Goal: Task Accomplishment & Management: Use online tool/utility

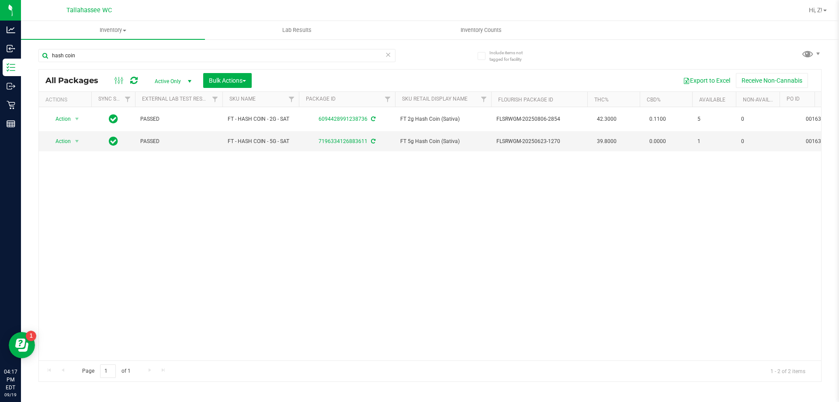
click at [386, 54] on icon at bounding box center [388, 54] width 6 height 10
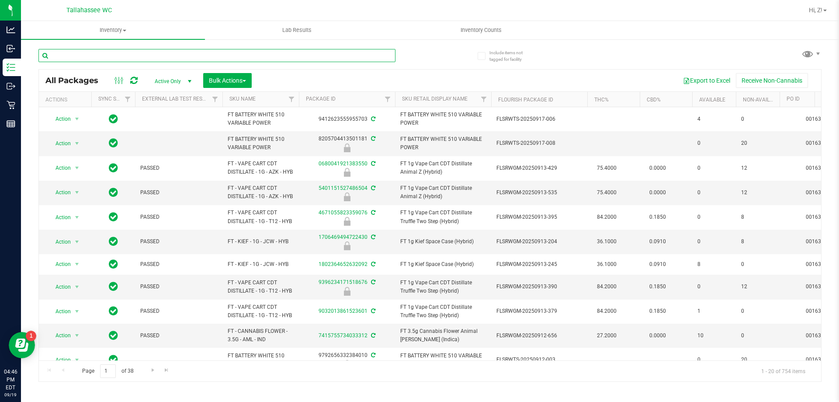
click at [283, 55] on input "text" at bounding box center [216, 55] width 357 height 13
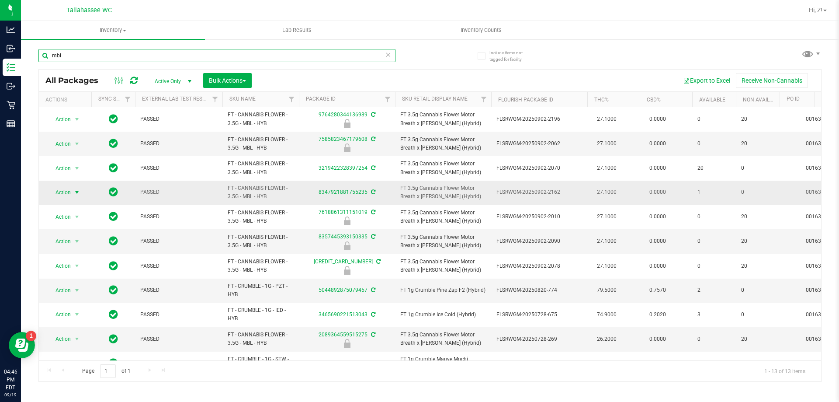
type input "mbl"
click at [73, 192] on span "select" at bounding box center [77, 192] width 11 height 12
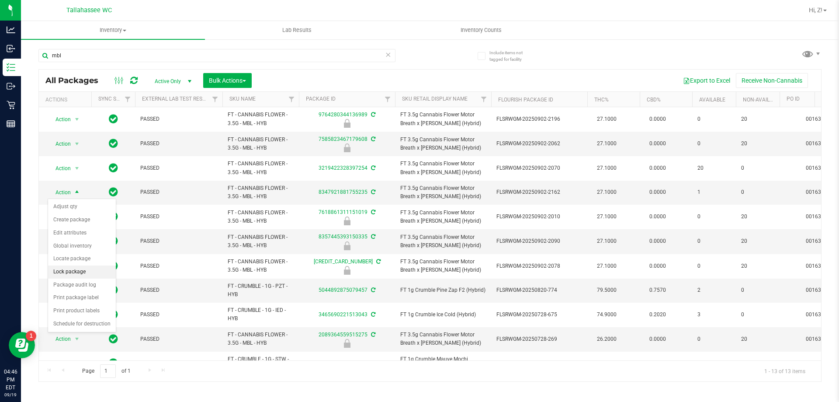
click at [91, 275] on li "Lock package" at bounding box center [82, 271] width 68 height 13
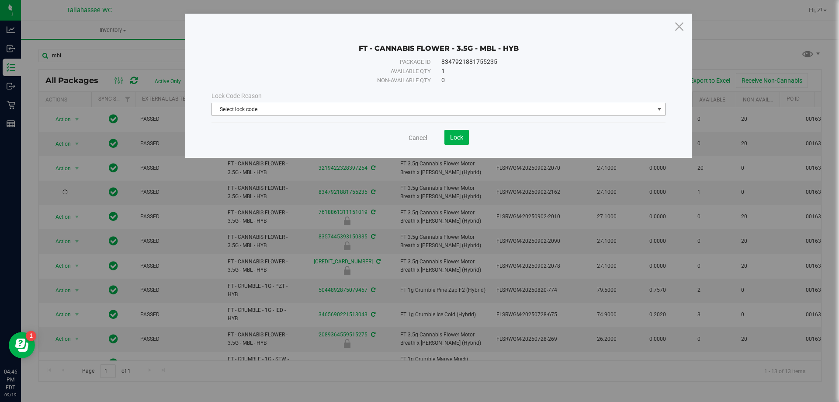
click at [495, 103] on span "Select lock code" at bounding box center [433, 109] width 442 height 12
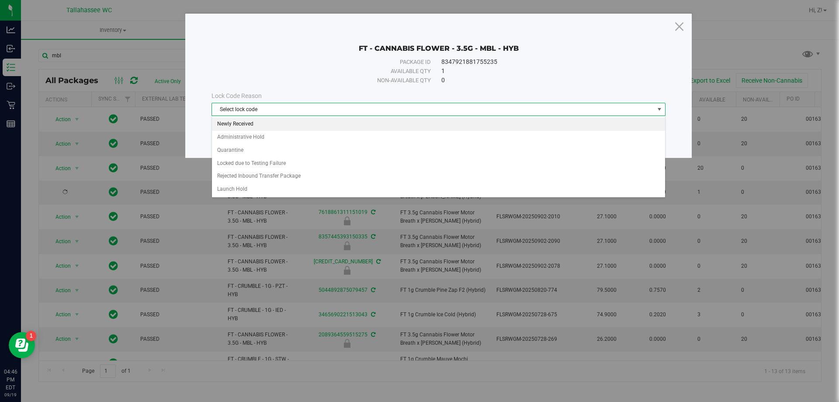
click at [359, 124] on li "Newly Received" at bounding box center [438, 124] width 453 height 13
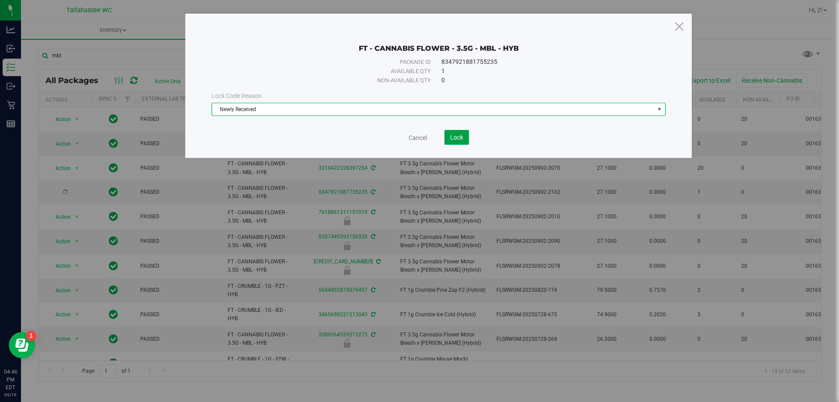
click at [461, 136] on span "Lock" at bounding box center [456, 137] width 13 height 7
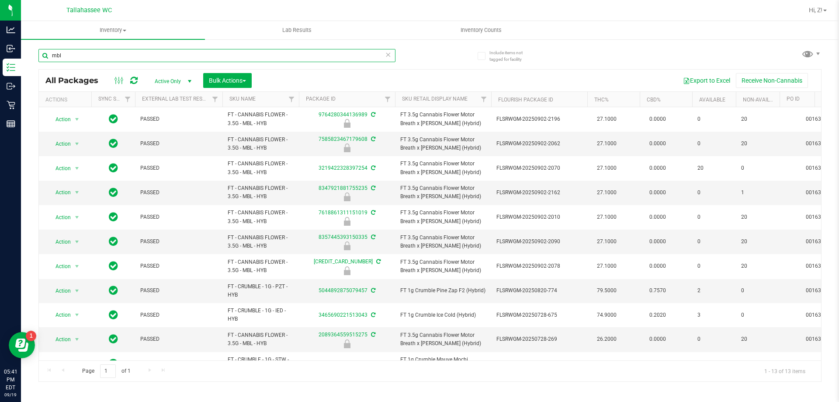
click at [202, 56] on input "mbl" at bounding box center [216, 55] width 357 height 13
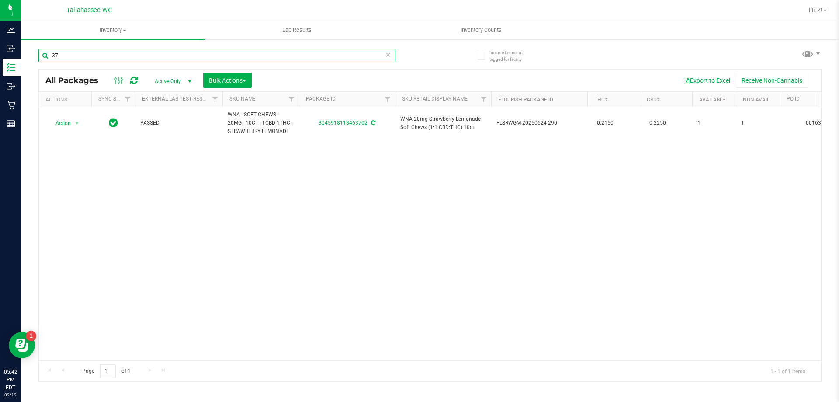
type input "3"
type input "4"
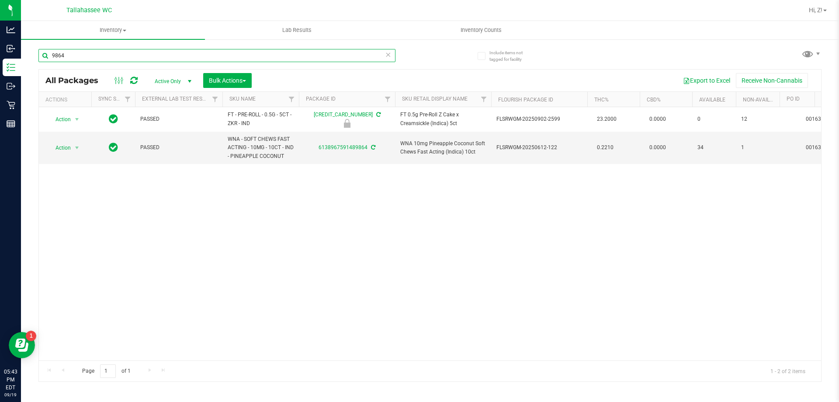
click at [207, 56] on input "9864" at bounding box center [216, 55] width 357 height 13
type input "4"
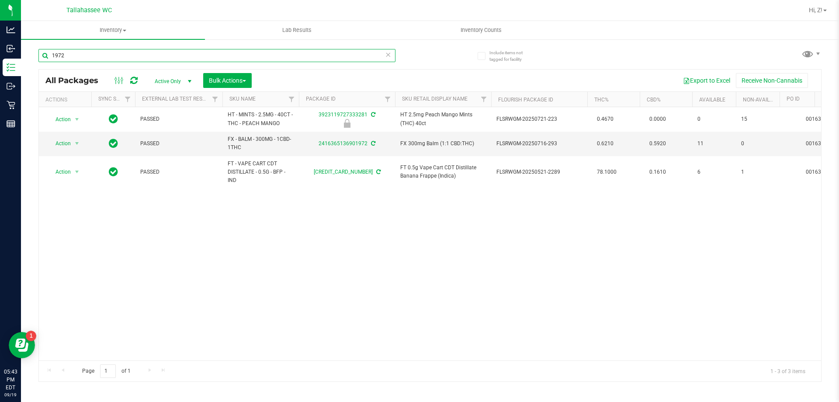
click at [243, 55] on input "1972" at bounding box center [216, 55] width 357 height 13
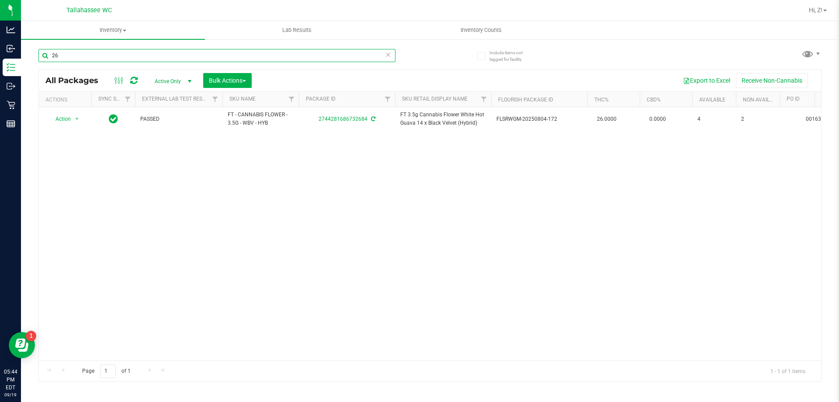
type input "2"
type input "3"
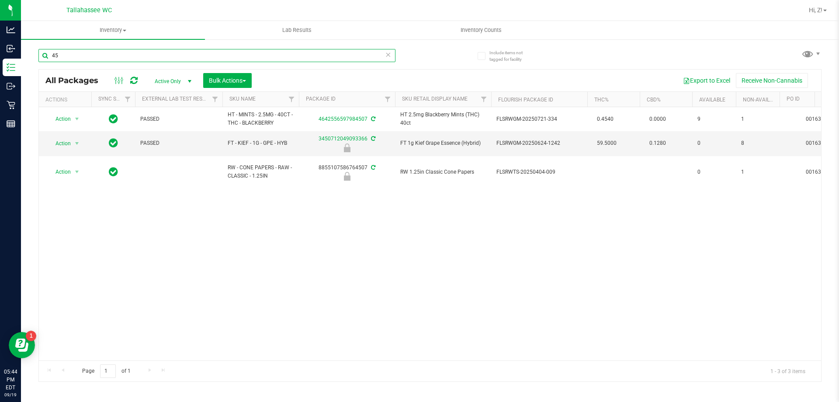
type input "4"
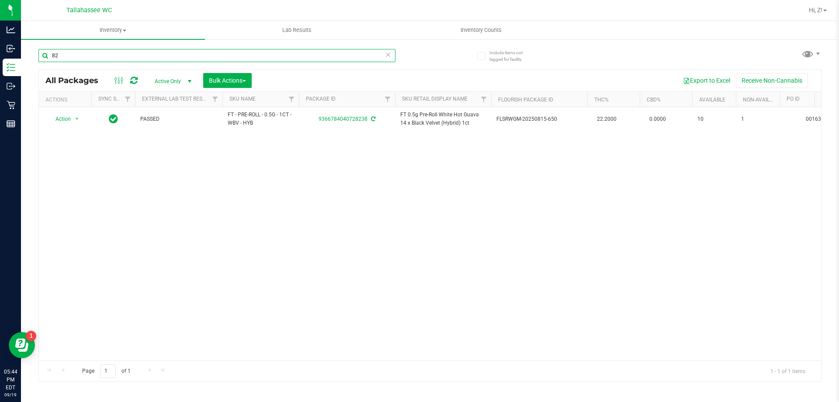
type input "8"
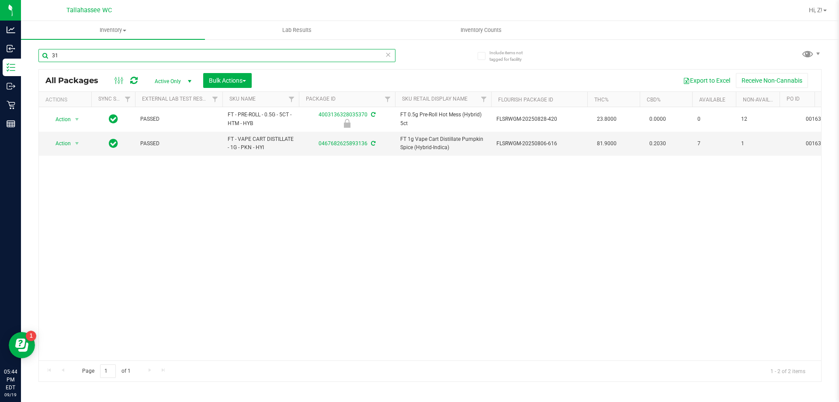
type input "3"
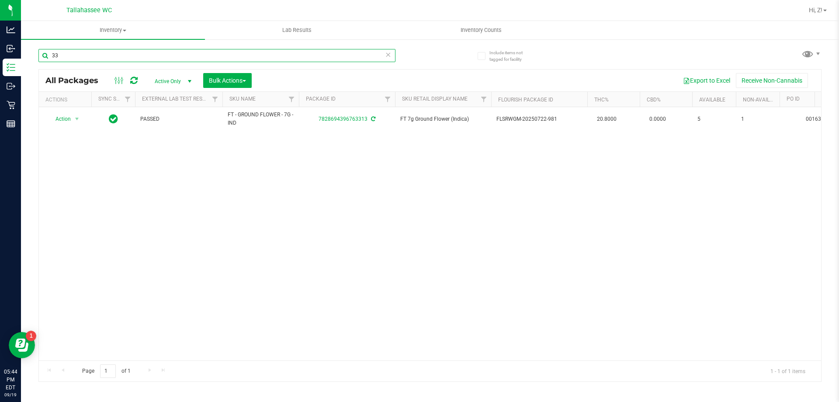
type input "3"
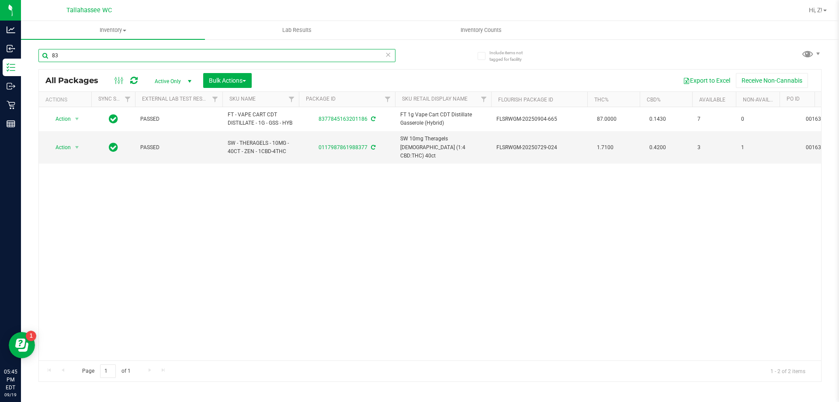
type input "8"
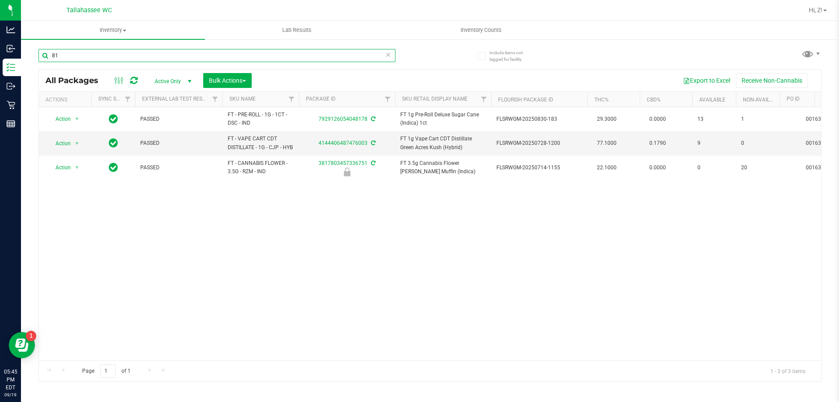
type input "8"
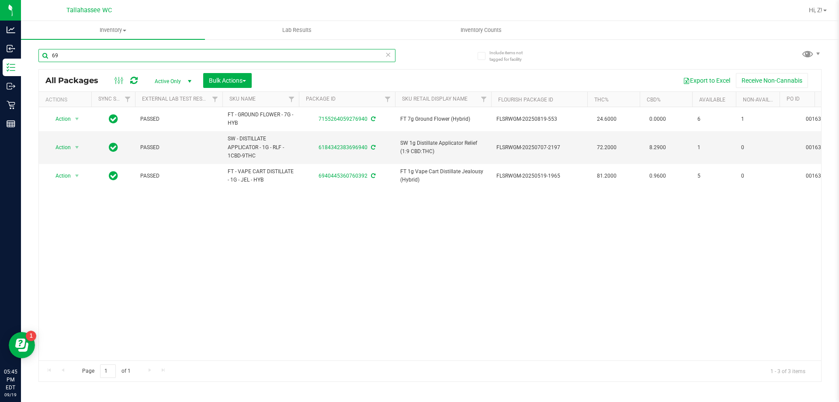
type input "6"
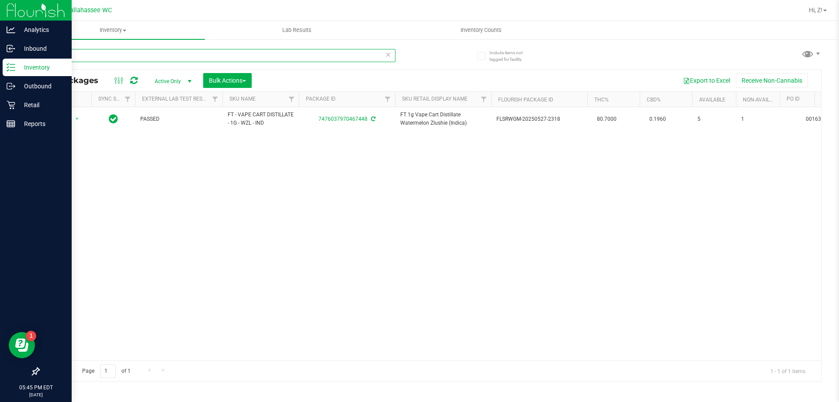
type input "7448"
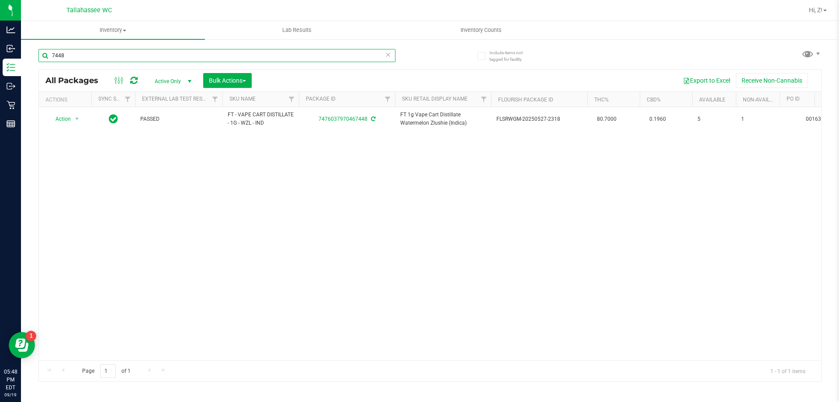
click at [198, 52] on input "7448" at bounding box center [216, 55] width 357 height 13
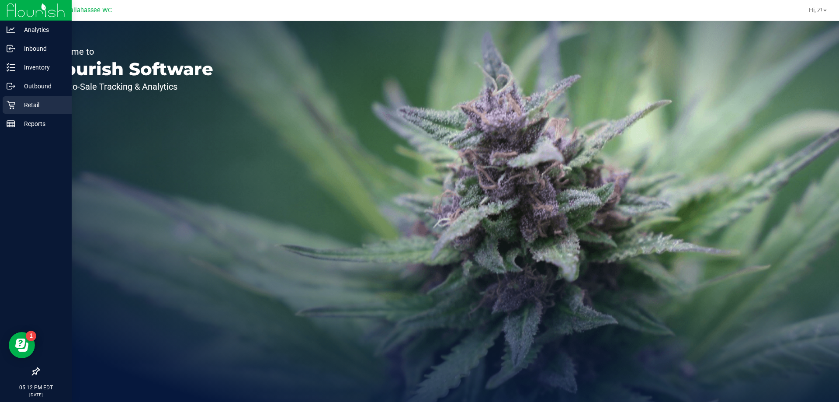
click at [14, 112] on div "Retail" at bounding box center [37, 104] width 69 height 17
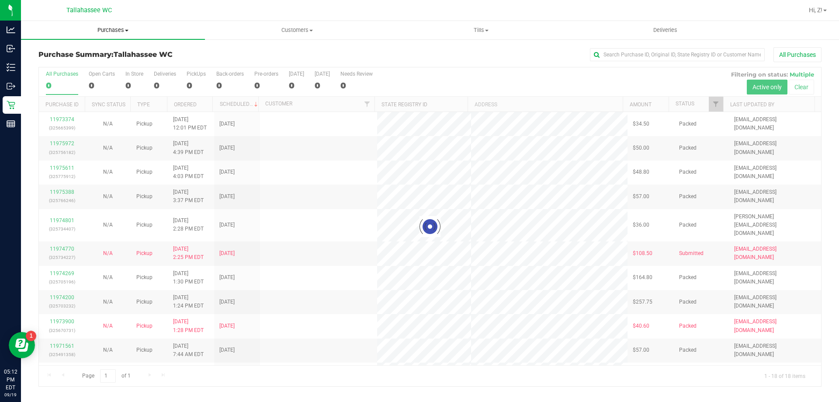
click at [112, 31] on span "Purchases" at bounding box center [113, 30] width 184 height 8
click at [86, 66] on li "Fulfillment" at bounding box center [113, 63] width 184 height 10
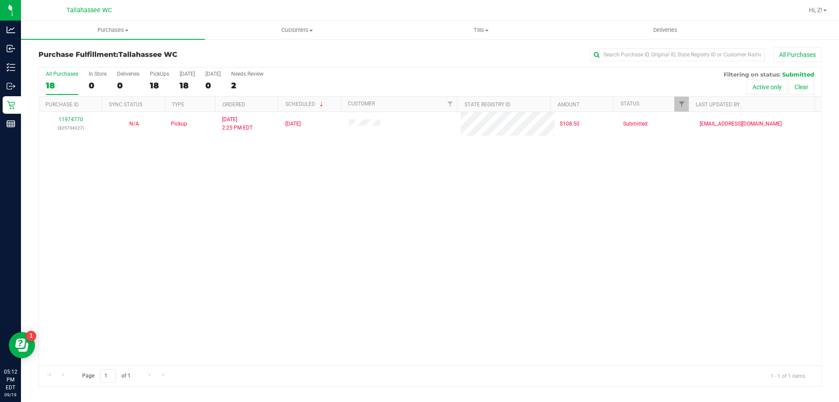
click at [421, 68] on div "All Purchases 18 In Store 0 Deliveries 0 PickUps 18 [DATE] 18 [DATE] 0 Needs Re…" at bounding box center [430, 70] width 783 height 7
